Goal: Check status

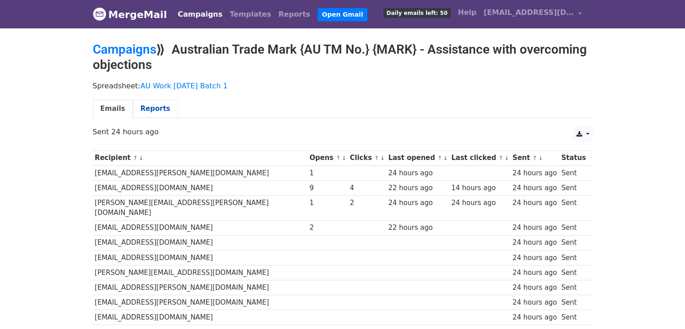
click at [148, 105] on link "Reports" at bounding box center [155, 109] width 45 height 18
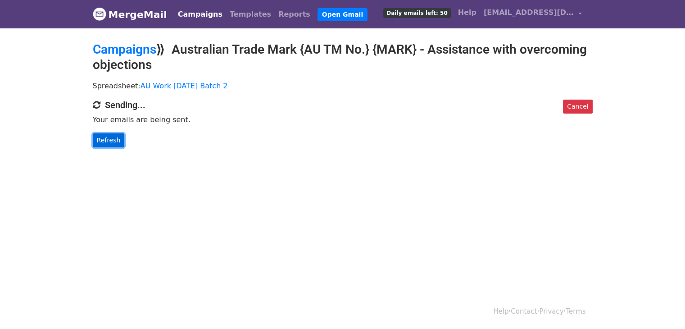
click at [103, 144] on link "Refresh" at bounding box center [109, 140] width 32 height 14
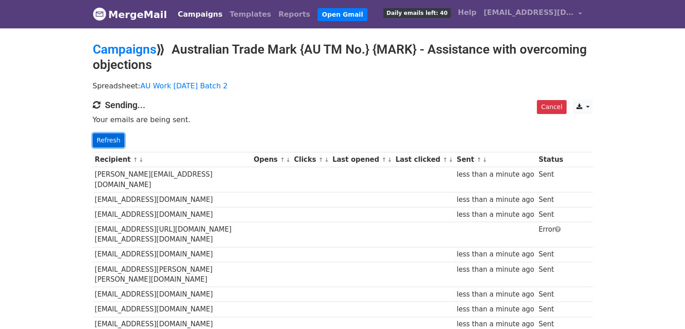
click at [109, 138] on link "Refresh" at bounding box center [109, 140] width 32 height 14
